Goal: Transaction & Acquisition: Obtain resource

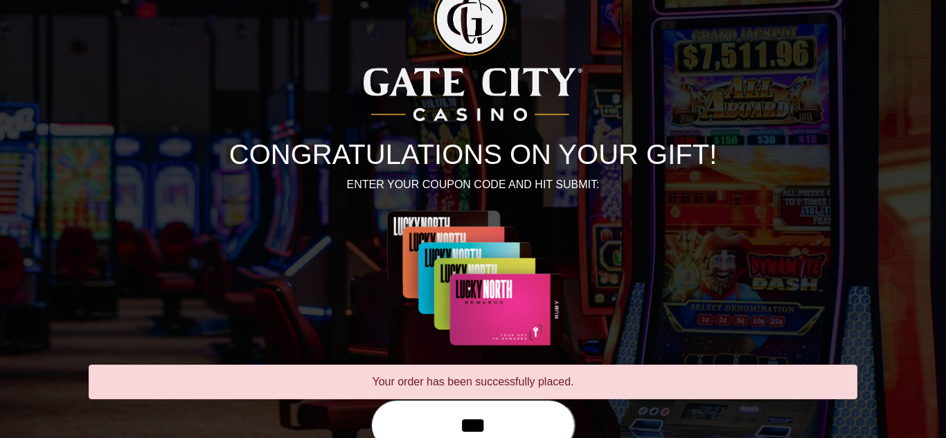
scroll to position [35, 0]
click at [476, 179] on p "ENTER YOUR COUPON CODE AND HIT SUBMIT:" at bounding box center [473, 185] width 768 height 17
type input "*"
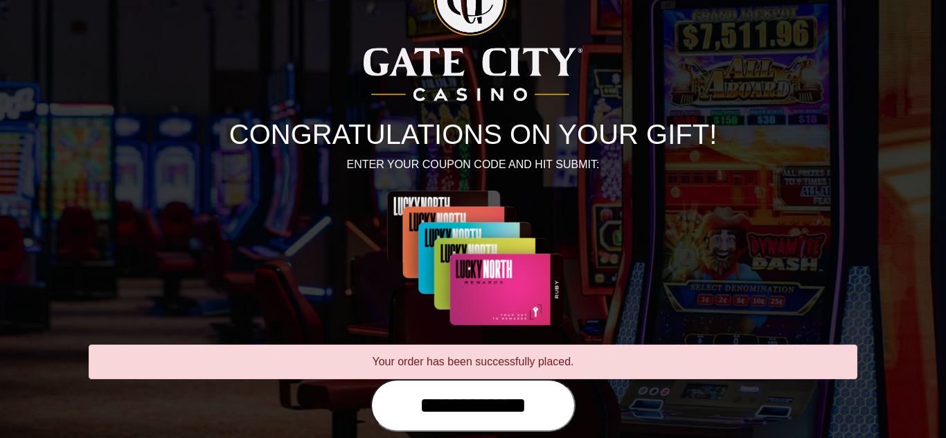
scroll to position [138, 0]
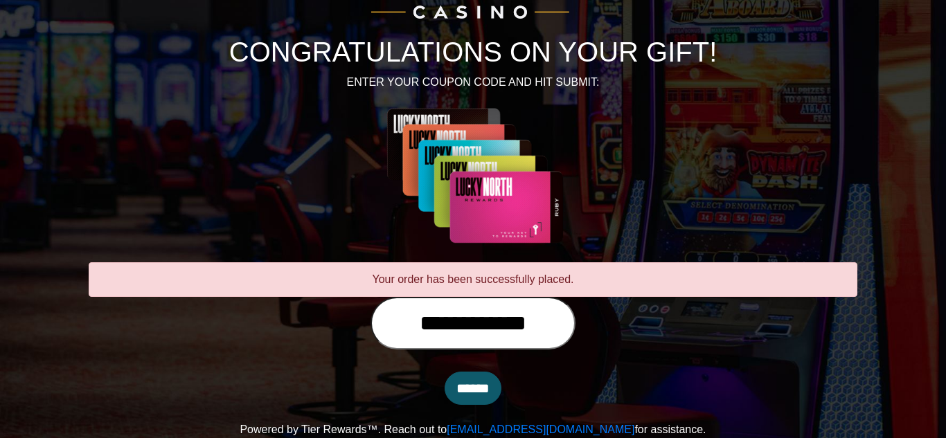
type input "**********"
click at [460, 384] on input "******" at bounding box center [472, 388] width 57 height 33
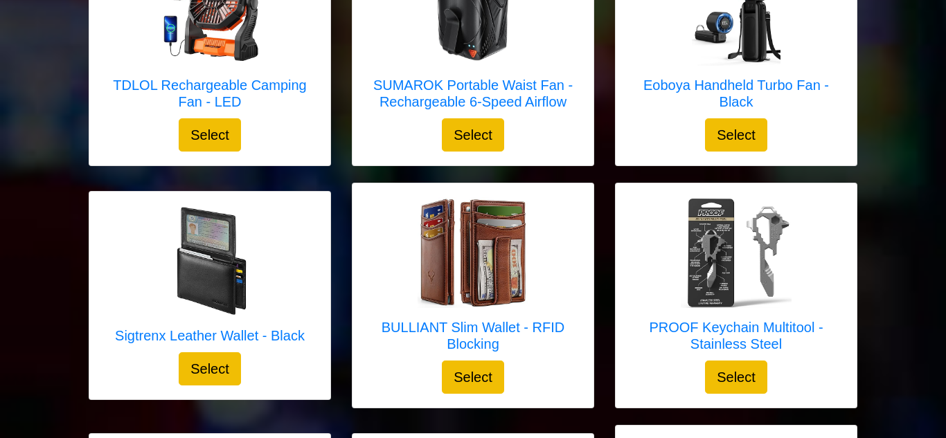
scroll to position [2080, 0]
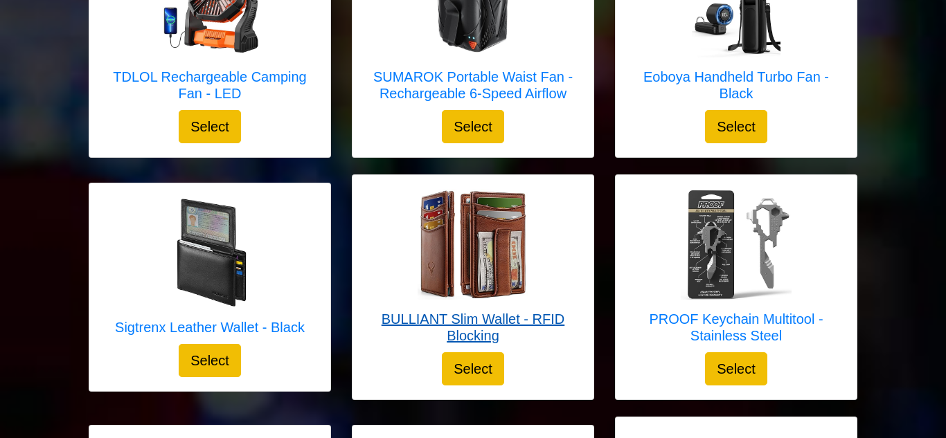
click at [459, 325] on h5 "BULLIANT Slim Wallet - RFID Blocking" at bounding box center [472, 327] width 213 height 33
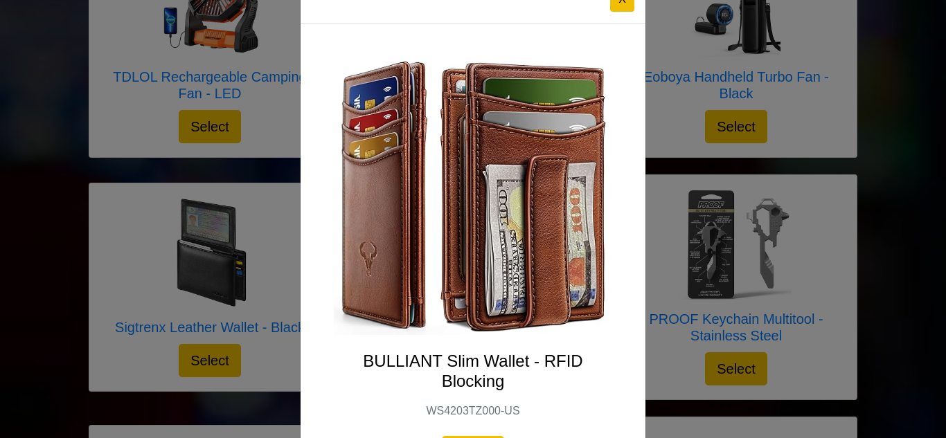
scroll to position [27, 0]
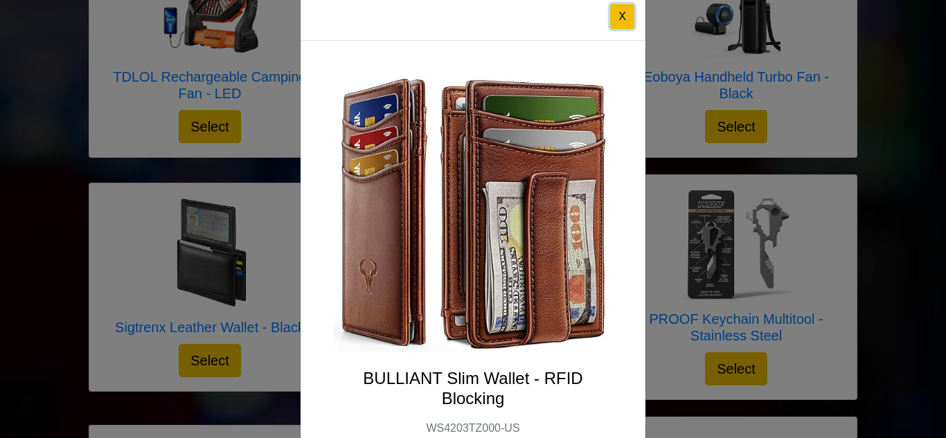
click at [622, 22] on button "X" at bounding box center [622, 16] width 24 height 25
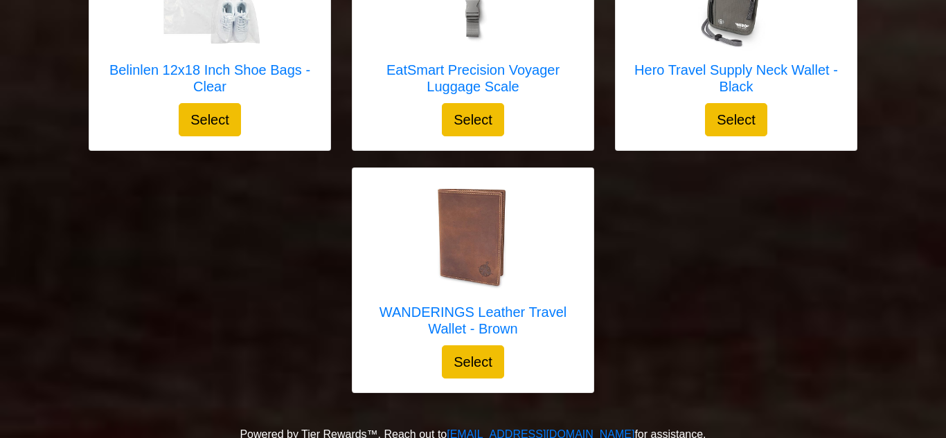
scroll to position [4322, 0]
